Goal: Task Accomplishment & Management: Manage account settings

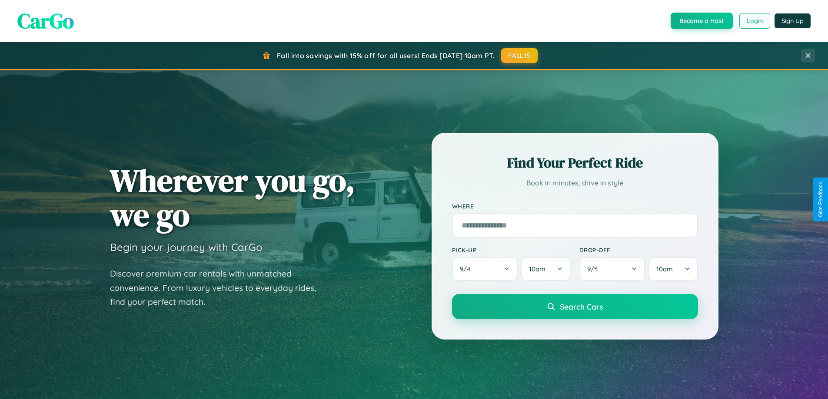
click at [754, 21] on button "Login" at bounding box center [754, 21] width 31 height 16
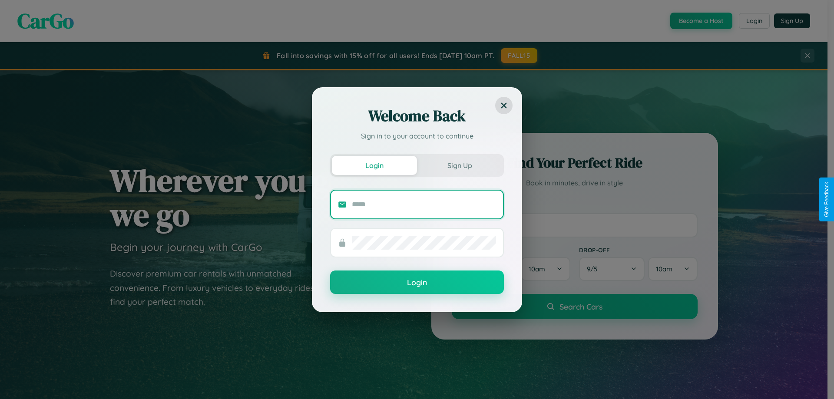
click at [424, 204] on input "text" at bounding box center [424, 205] width 144 height 14
type input "**********"
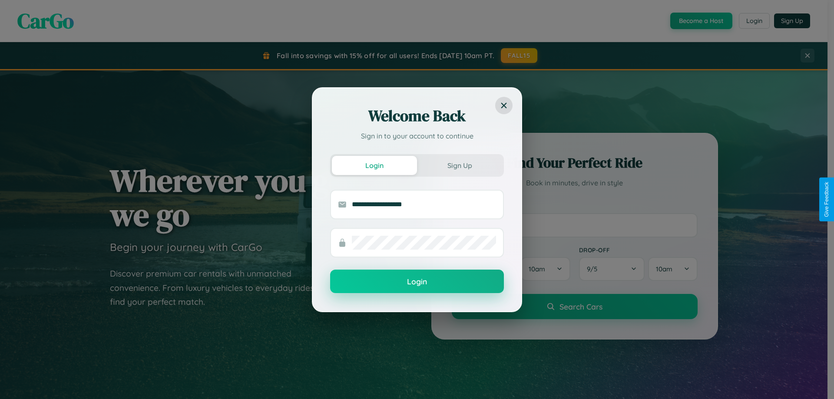
click at [417, 282] on button "Login" at bounding box center [417, 281] width 174 height 23
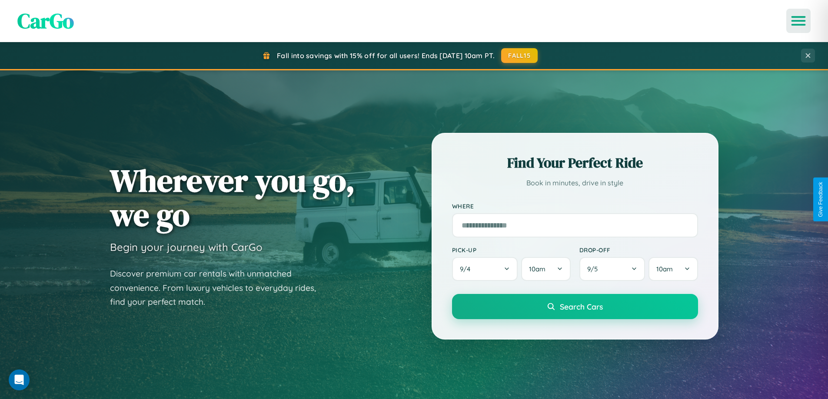
click at [798, 21] on icon "Open menu" at bounding box center [798, 21] width 13 height 8
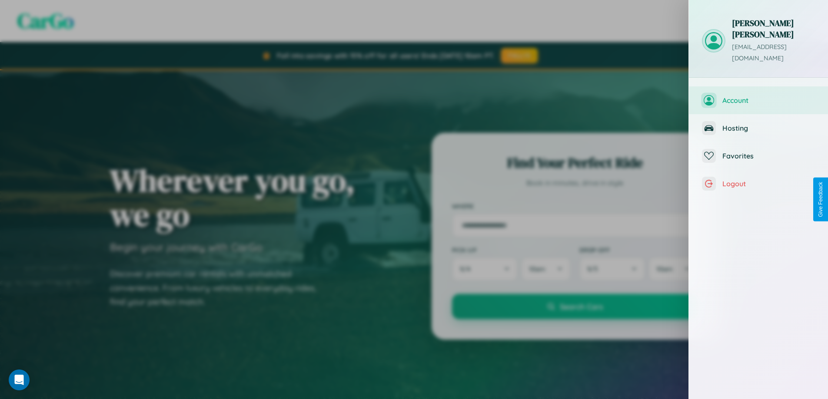
click at [758, 96] on span "Account" at bounding box center [768, 100] width 93 height 9
